Goal: Answer question/provide support: Share knowledge or assist other users

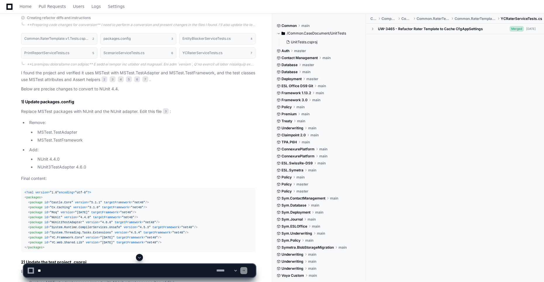
scroll to position [913, 0]
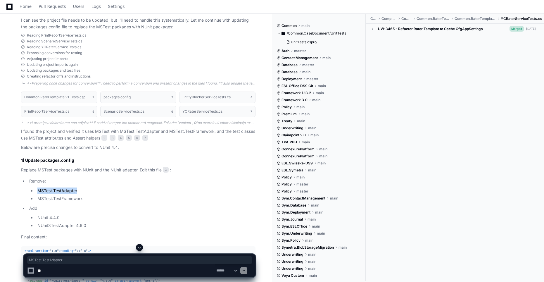
drag, startPoint x: 39, startPoint y: 191, endPoint x: 77, endPoint y: 190, distance: 38.0
click at [77, 190] on li "MSTest.TestAdapter" at bounding box center [146, 190] width 220 height 7
copy li "MSTest.TestAdapter"
drag, startPoint x: 37, startPoint y: 216, endPoint x: 60, endPoint y: 218, distance: 22.3
click at [60, 218] on li "NUnit 4.4.0" at bounding box center [146, 217] width 220 height 7
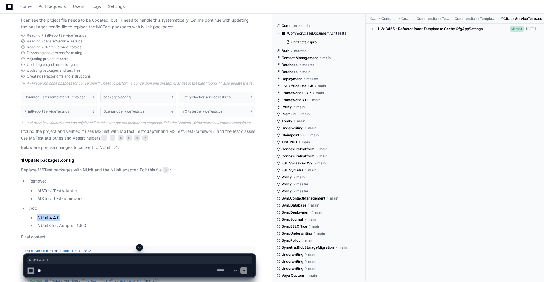
copy li "NUnit 4.4.0"
drag, startPoint x: 84, startPoint y: 224, endPoint x: 53, endPoint y: 227, distance: 31.4
copy li "NUnit3TestAdapter"
drag, startPoint x: 38, startPoint y: 224, endPoint x: 74, endPoint y: 224, distance: 35.9
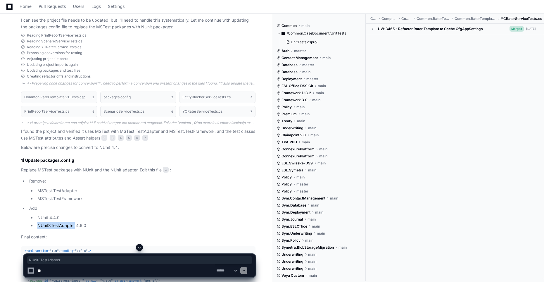
click at [74, 224] on li "NUnit3TestAdapter 4.6.0" at bounding box center [146, 225] width 220 height 7
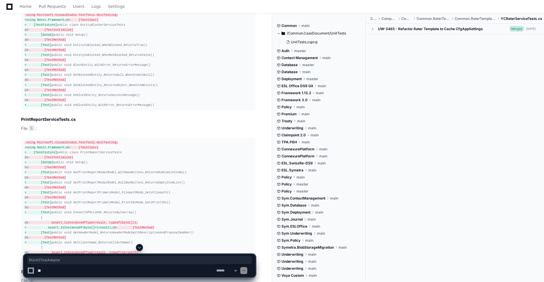
scroll to position [1556, 0]
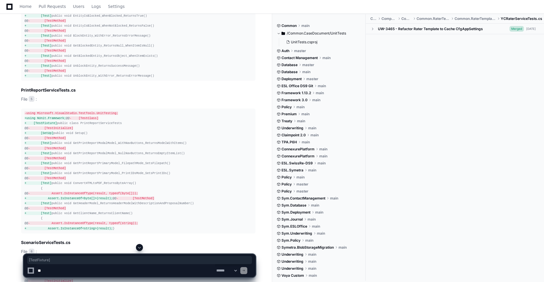
copy span "[TestFixture]"
drag, startPoint x: 33, startPoint y: 85, endPoint x: 56, endPoint y: 87, distance: 22.9
click at [56, 78] on div "-using Microsoft.VisualStudio.TestTools.UnitTesting; +using NUnit.Framework; @@…" at bounding box center [138, 30] width 227 height 95
drag, startPoint x: 39, startPoint y: 104, endPoint x: 64, endPoint y: 105, distance: 25.7
click at [64, 78] on div "-using Microsoft.VisualStudio.TestTools.UnitTesting; +using NUnit.Framework; @@…" at bounding box center [138, 30] width 227 height 95
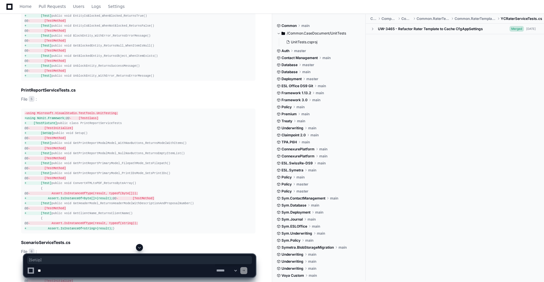
copy span "[SetUp]"
drag, startPoint x: 39, startPoint y: 126, endPoint x: 52, endPoint y: 125, distance: 13.5
click at [52, 78] on div "-using Microsoft.VisualStudio.TestTools.UnitTesting; +using NUnit.Framework; @@…" at bounding box center [138, 30] width 227 height 95
copy span "[Test]"
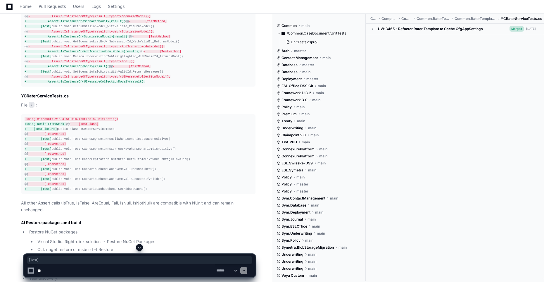
scroll to position [2053, 0]
